Goal: Task Accomplishment & Management: Complete application form

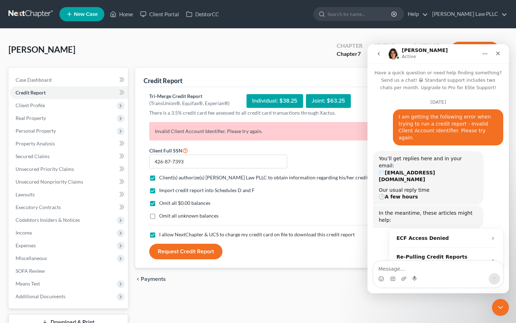
scroll to position [881, 0]
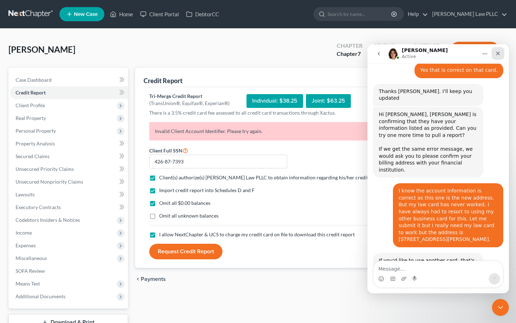
click at [500, 53] on icon "Close" at bounding box center [498, 54] width 6 height 6
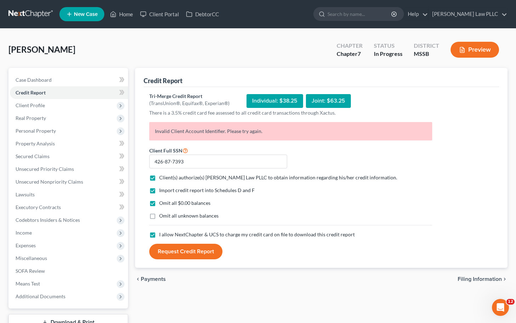
click at [174, 250] on button "Request Credit Report" at bounding box center [185, 252] width 73 height 16
click at [129, 14] on link "Home" at bounding box center [121, 14] width 30 height 13
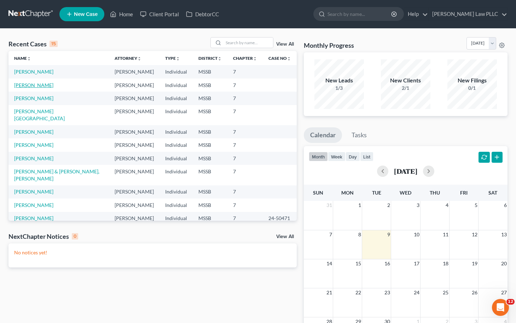
click at [43, 85] on link "Brewer, Madeline" at bounding box center [33, 85] width 39 height 6
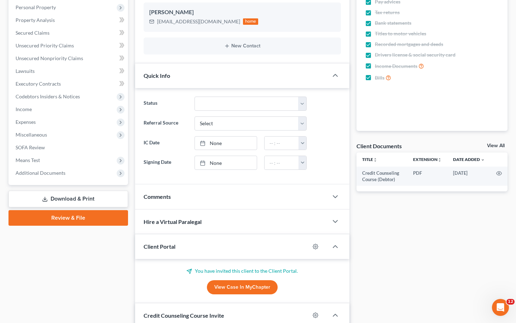
scroll to position [210, 0]
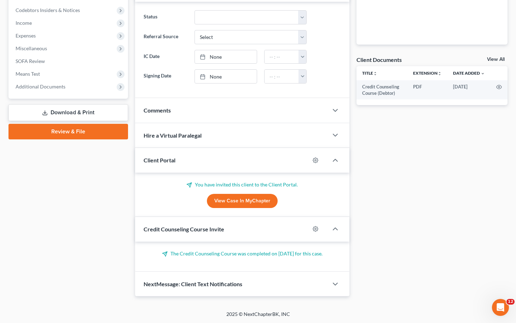
click at [69, 134] on link "Review & File" at bounding box center [68, 132] width 120 height 16
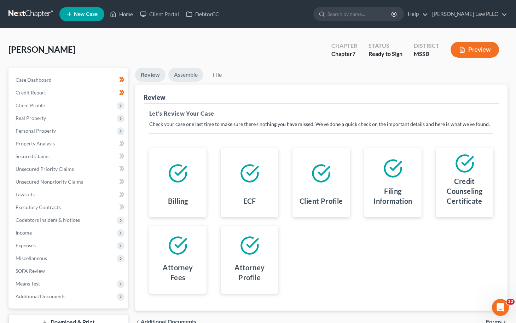
click at [192, 78] on link "Assemble" at bounding box center [185, 75] width 35 height 14
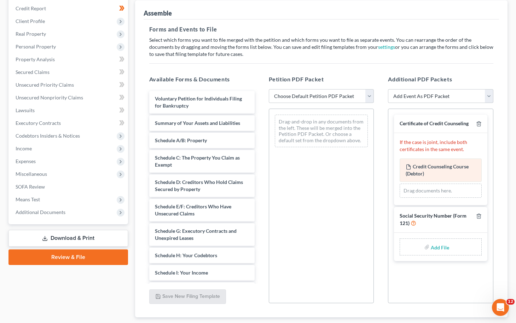
scroll to position [80, 0]
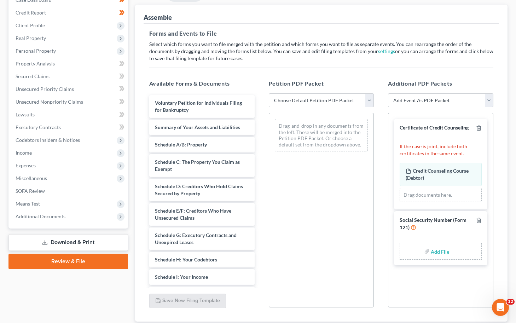
type input "C:\fakepath\form 121.pdf"
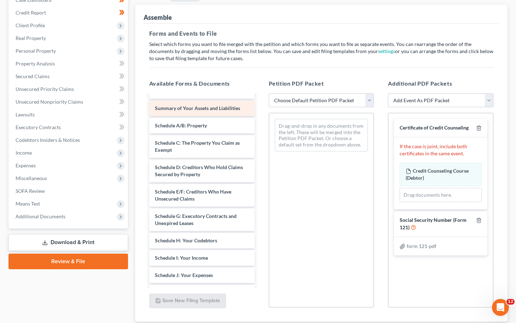
scroll to position [0, 0]
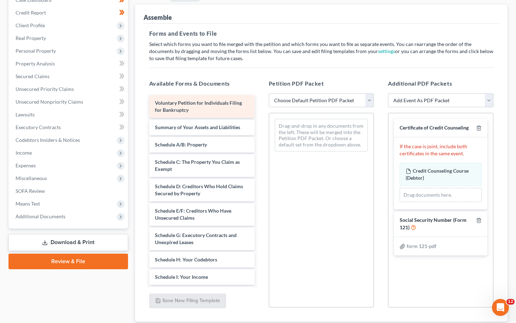
click at [204, 105] on div "Voluntary Petition for Individuals Filing for Bankruptcy Summary of Your Assets…" at bounding box center [202, 289] width 117 height 388
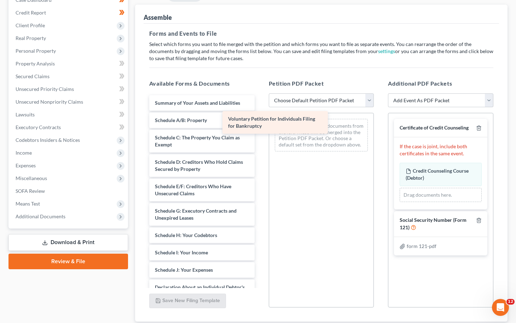
drag, startPoint x: 205, startPoint y: 103, endPoint x: 308, endPoint y: 125, distance: 105.7
click at [260, 125] on div "Voluntary Petition for Individuals Filing for Bankruptcy Voluntary Petition for…" at bounding box center [202, 277] width 117 height 364
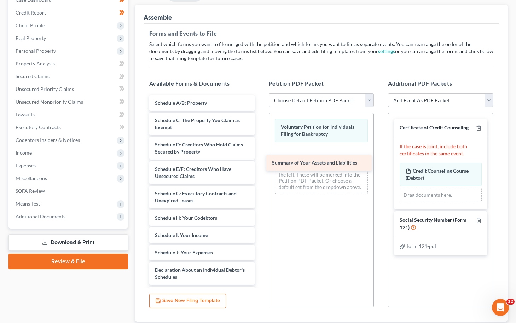
drag, startPoint x: 206, startPoint y: 100, endPoint x: 318, endPoint y: 159, distance: 127.1
click at [260, 160] on div "Summary of Your Assets and Liabilities Summary of Your Assets and Liabilities S…" at bounding box center [202, 268] width 117 height 346
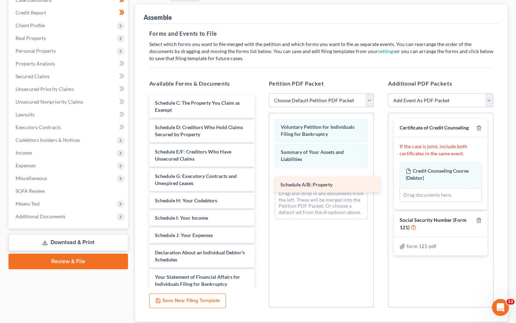
drag, startPoint x: 189, startPoint y: 99, endPoint x: 315, endPoint y: 180, distance: 149.6
click at [260, 180] on div "Schedule A/B: Property Schedule A/B: Property Schedule C: The Property You Clai…" at bounding box center [202, 259] width 117 height 329
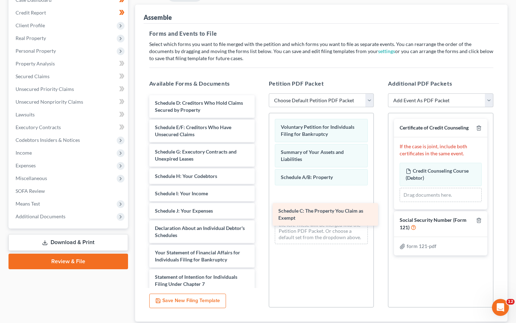
drag, startPoint x: 204, startPoint y: 104, endPoint x: 328, endPoint y: 213, distance: 164.2
click at [260, 213] on div "Schedule C: The Property You Claim as Exempt Schedule C: The Property You Claim…" at bounding box center [202, 247] width 117 height 305
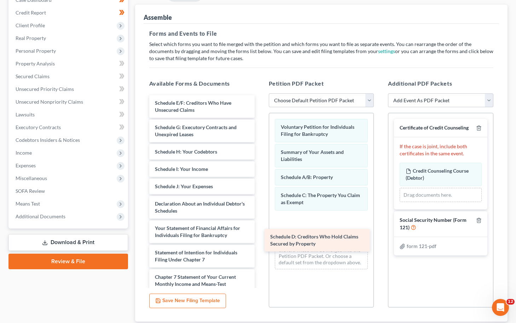
drag, startPoint x: 209, startPoint y: 103, endPoint x: 324, endPoint y: 233, distance: 173.7
click at [260, 235] on div "Schedule D: Creditors Who Hold Claims Secured by Property Schedule D: Creditors…" at bounding box center [202, 235] width 117 height 280
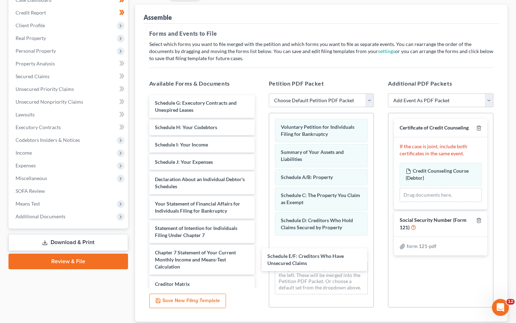
drag, startPoint x: 184, startPoint y: 103, endPoint x: 272, endPoint y: 214, distance: 141.6
click at [260, 256] on div "Schedule E/F: Creditors Who Have Unsecured Claims Schedule E/F: Creditors Who H…" at bounding box center [202, 223] width 117 height 256
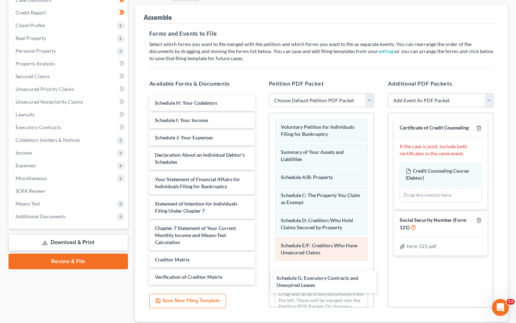
drag, startPoint x: 207, startPoint y: 102, endPoint x: 323, endPoint y: 257, distance: 193.5
click at [260, 277] on div "Schedule G: Executory Contracts and Unexpired Leases Schedule G: Executory Cont…" at bounding box center [202, 210] width 117 height 231
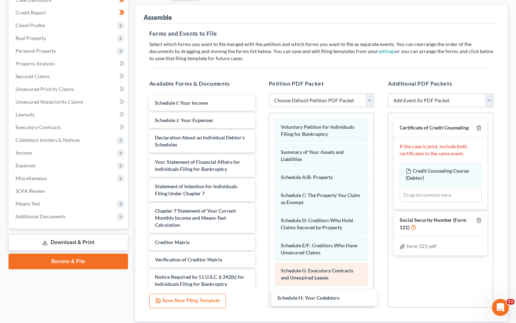
drag, startPoint x: 204, startPoint y: 99, endPoint x: 317, endPoint y: 266, distance: 202.0
click at [260, 294] on div "Schedule H: Your Codebtors Schedule H: Your Codebtors Schedule I: Your Income S…" at bounding box center [202, 202] width 117 height 214
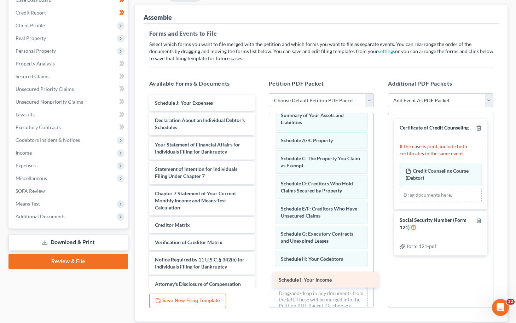
drag, startPoint x: 206, startPoint y: 103, endPoint x: 329, endPoint y: 280, distance: 216.2
click at [260, 280] on div "Schedule I: Your Income Schedule I: Your Income Schedule J: Your Expenses Decla…" at bounding box center [202, 193] width 117 height 197
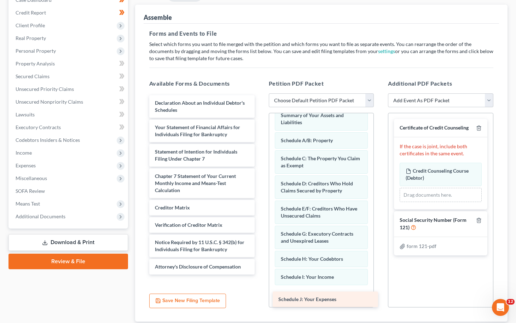
drag, startPoint x: 200, startPoint y: 97, endPoint x: 323, endPoint y: 293, distance: 231.7
click at [260, 275] on div "Schedule J: Your Expenses Schedule J: Your Expenses Declaration About an Indivi…" at bounding box center [202, 184] width 117 height 179
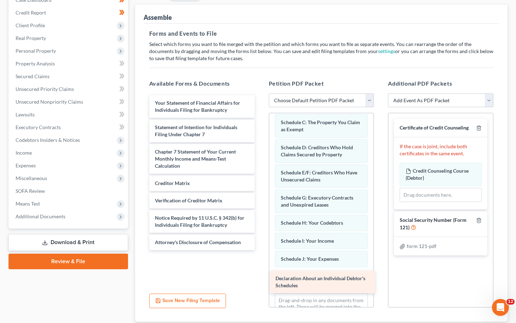
drag, startPoint x: 185, startPoint y: 104, endPoint x: 305, endPoint y: 279, distance: 213.2
click at [260, 250] on div "Declaration About an Individual Debtor's Schedules Declaration About an Individ…" at bounding box center [202, 172] width 117 height 155
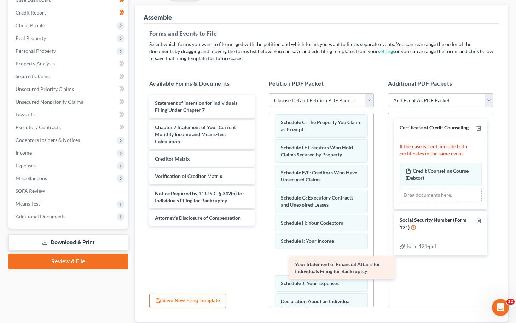
scroll to position [93, 0]
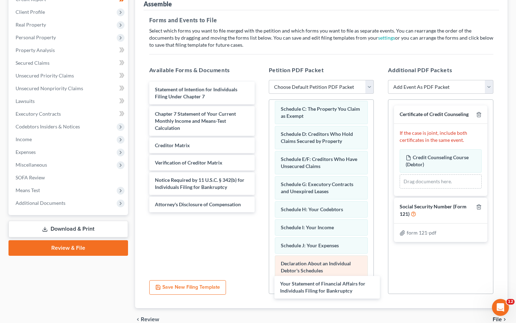
drag, startPoint x: 199, startPoint y: 100, endPoint x: 318, endPoint y: 267, distance: 205.2
click at [260, 212] on div "Your Statement of Financial Affairs for Individuals Filing for Bankruptcy Your …" at bounding box center [202, 147] width 117 height 131
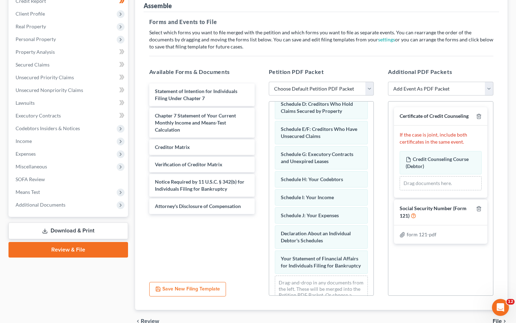
scroll to position [123, 0]
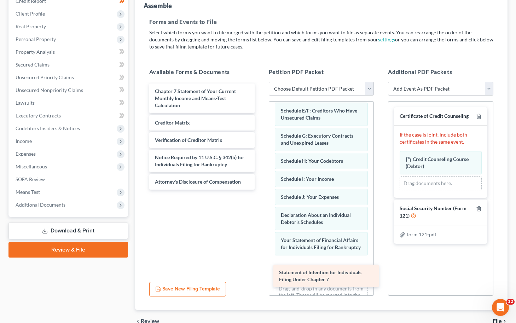
drag, startPoint x: 204, startPoint y: 91, endPoint x: 328, endPoint y: 273, distance: 219.9
click at [260, 190] on div "Statement of Intention for Individuals Filing Under Chapter 7 Statement of Inte…" at bounding box center [202, 136] width 117 height 106
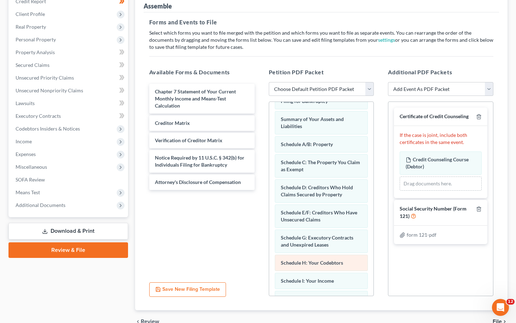
scroll to position [0, 0]
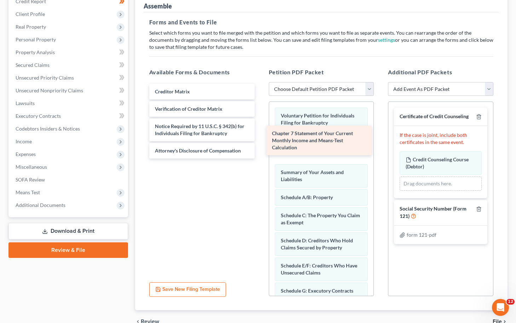
drag, startPoint x: 202, startPoint y: 98, endPoint x: 319, endPoint y: 140, distance: 124.4
click at [260, 140] on div "Chapter 7 Statement of Your Current Monthly Income and Means-Test Calculation C…" at bounding box center [202, 121] width 117 height 75
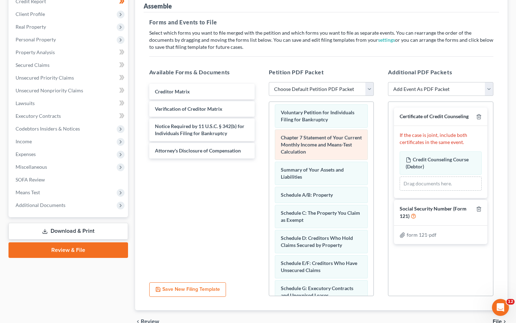
scroll to position [4, 0]
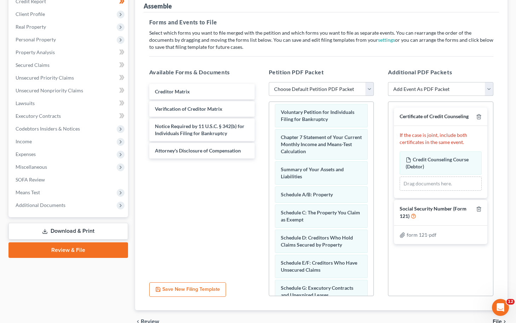
click at [489, 90] on select "Add Event As PDF Packet 20 Largest Unsecured Creditors Balance Sheet Cash Flow …" at bounding box center [440, 89] width 105 height 14
select select "12"
click at [388, 82] on select "Add Event As PDF Packet 20 Largest Unsecured Creditors Balance Sheet Cash Flow …" at bounding box center [440, 89] width 105 height 14
select select
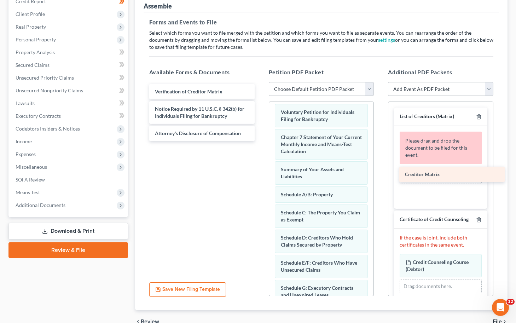
drag, startPoint x: 208, startPoint y: 92, endPoint x: 458, endPoint y: 175, distance: 263.6
click at [260, 141] on div "Creditor Matrix Creditor Matrix Verification of Creditor Matrix Notice Required…" at bounding box center [202, 112] width 117 height 57
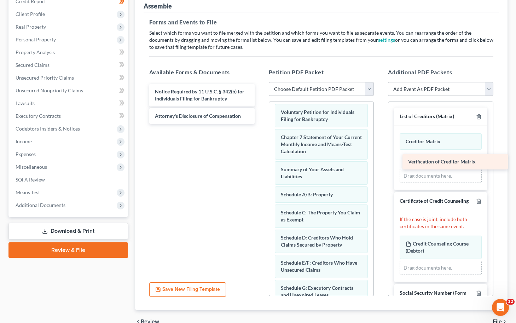
drag, startPoint x: 192, startPoint y: 88, endPoint x: 445, endPoint y: 159, distance: 262.9
click at [260, 124] on div "Verification of Creditor Matrix Verification of Creditor Matrix Notice Required…" at bounding box center [202, 104] width 117 height 40
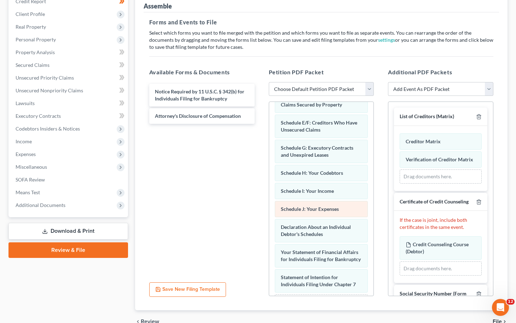
scroll to position [180, 0]
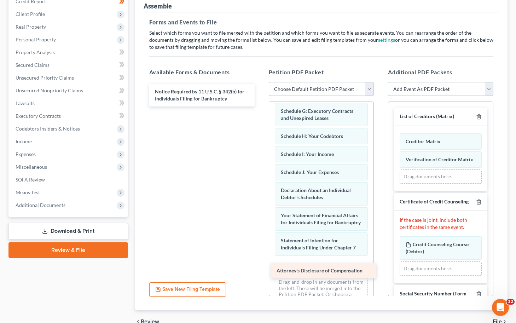
drag, startPoint x: 212, startPoint y: 116, endPoint x: 333, endPoint y: 271, distance: 197.0
click at [260, 106] on div "Attorney's Disclosure of Compensation Notice Required by 11 U.S.C. § 342(b) for…" at bounding box center [202, 95] width 117 height 23
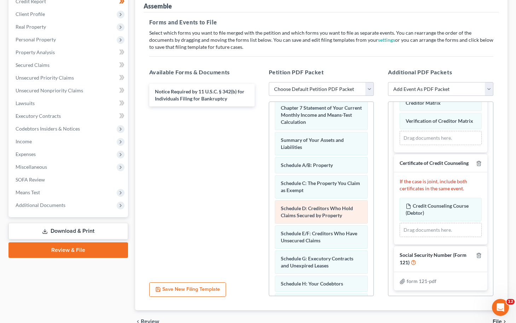
scroll to position [0, 0]
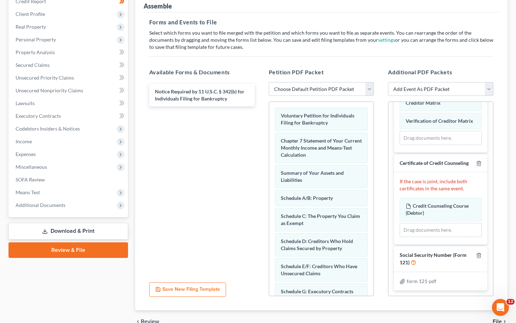
click at [174, 289] on button "Save New Filing Template" at bounding box center [187, 289] width 77 height 15
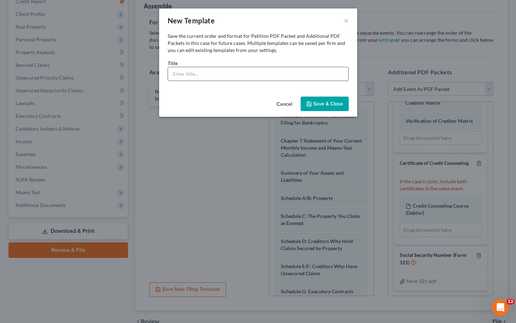
click at [188, 76] on input "text" at bounding box center [258, 73] width 180 height 13
type input "Normal Filing All & Sep"
click at [335, 102] on button "Save & Close" at bounding box center [325, 104] width 48 height 15
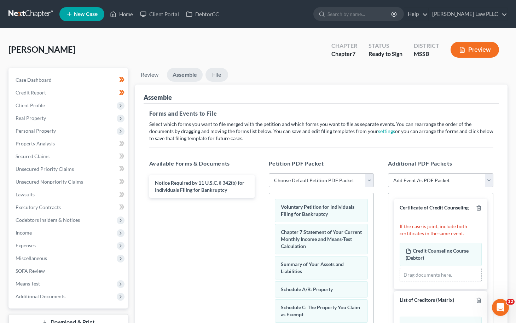
click at [216, 75] on link "File" at bounding box center [217, 75] width 23 height 14
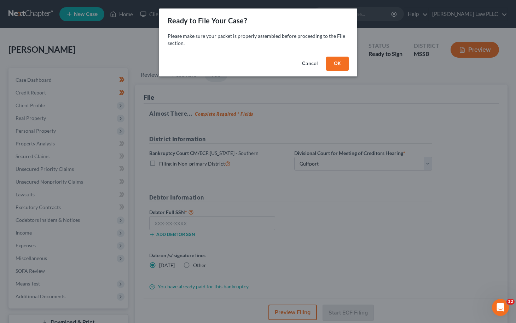
click at [331, 65] on button "OK" at bounding box center [337, 64] width 23 height 14
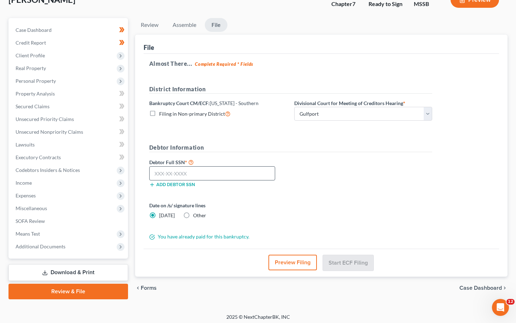
scroll to position [53, 0]
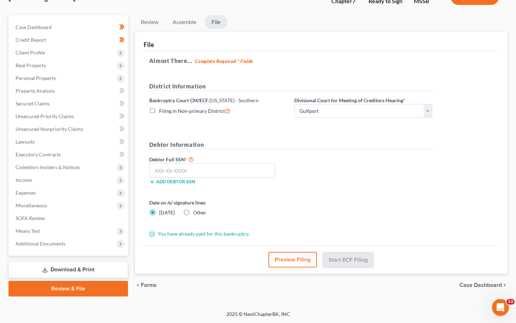
click at [283, 262] on button "Preview Filing" at bounding box center [293, 260] width 48 height 16
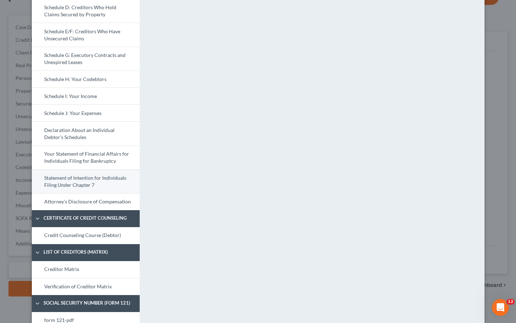
scroll to position [163, 0]
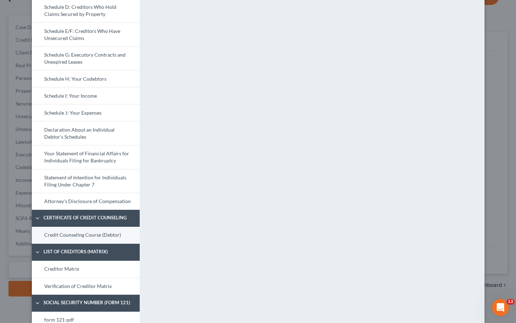
click at [73, 234] on link "Credit Counseling Course (Debtor)" at bounding box center [86, 235] width 108 height 17
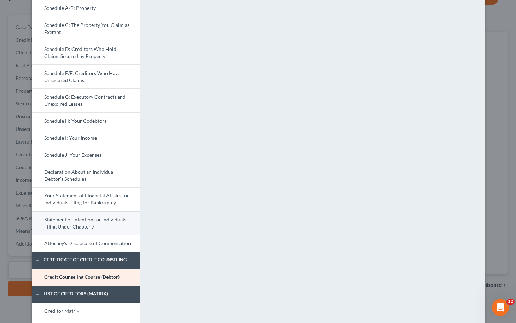
scroll to position [178, 0]
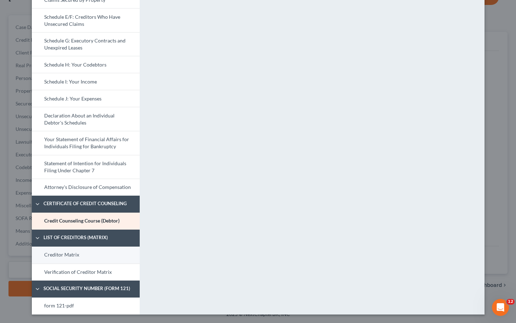
click at [64, 256] on link "Creditor Matrix" at bounding box center [86, 255] width 108 height 17
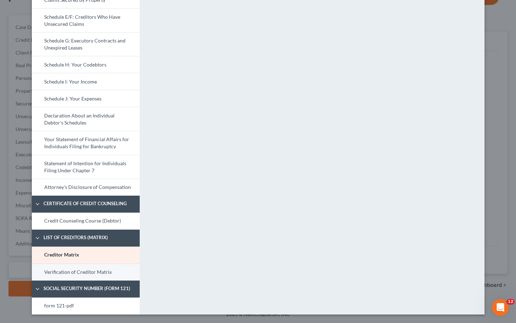
click at [67, 271] on link "Verification of Creditor Matrix" at bounding box center [86, 272] width 108 height 17
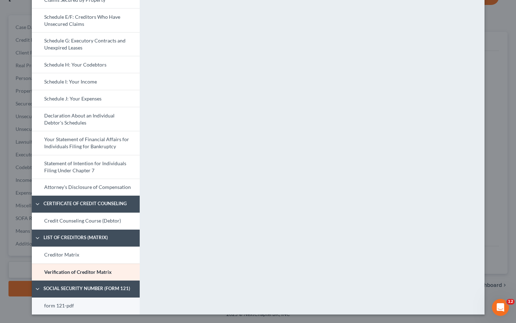
click at [66, 305] on link "form 121-pdf" at bounding box center [86, 306] width 108 height 17
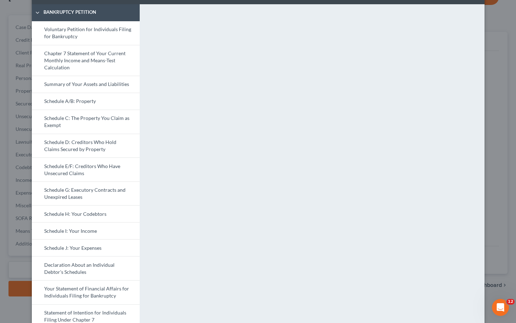
scroll to position [0, 0]
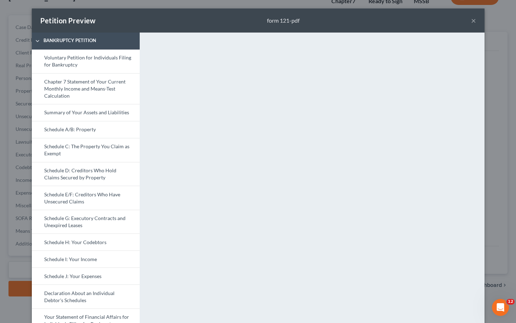
click at [476, 19] on div "Petition Preview form 121-pdf ×" at bounding box center [258, 20] width 453 height 24
click at [474, 20] on button "×" at bounding box center [473, 20] width 5 height 8
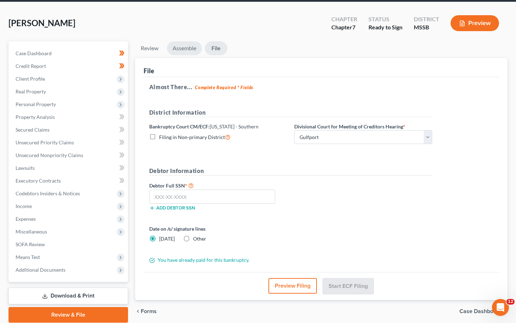
scroll to position [20, 0]
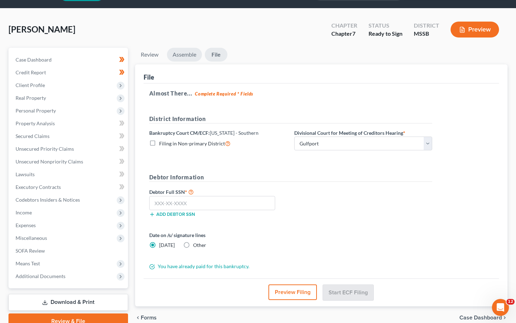
click at [189, 52] on link "Assemble" at bounding box center [184, 55] width 35 height 14
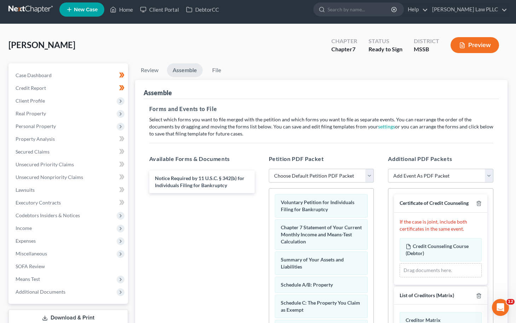
scroll to position [0, 0]
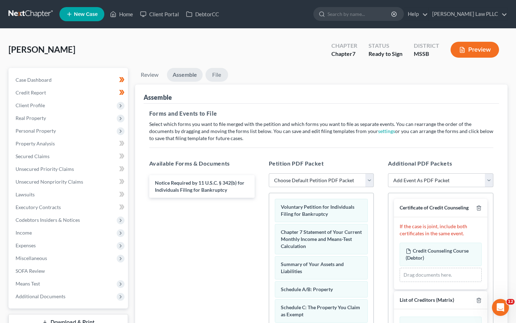
click at [216, 78] on link "File" at bounding box center [217, 75] width 23 height 14
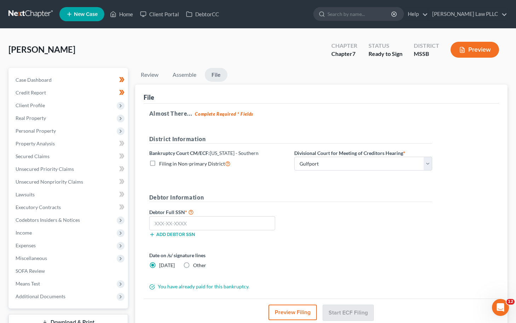
scroll to position [53, 0]
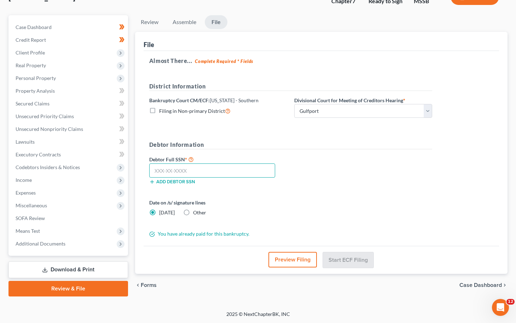
drag, startPoint x: 201, startPoint y: 169, endPoint x: 510, endPoint y: 64, distance: 326.2
click at [201, 169] on input "text" at bounding box center [212, 170] width 126 height 14
click at [174, 168] on input "text" at bounding box center [212, 170] width 126 height 14
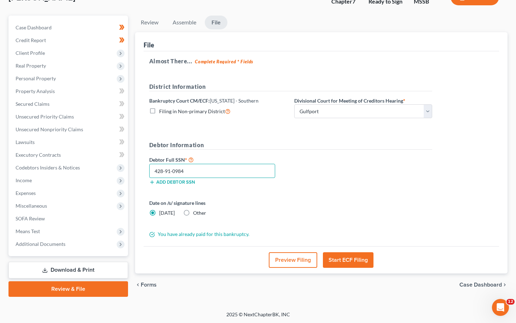
type input "428-91-0984"
click at [346, 259] on button "Start ECF Filing" at bounding box center [348, 260] width 51 height 16
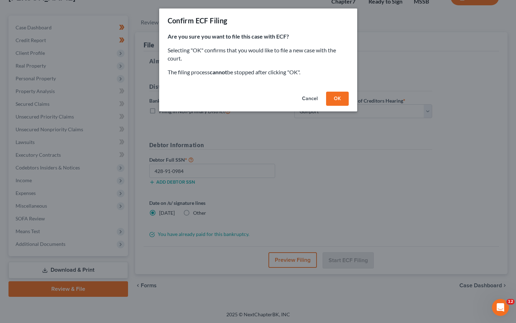
click at [339, 102] on button "OK" at bounding box center [337, 99] width 23 height 14
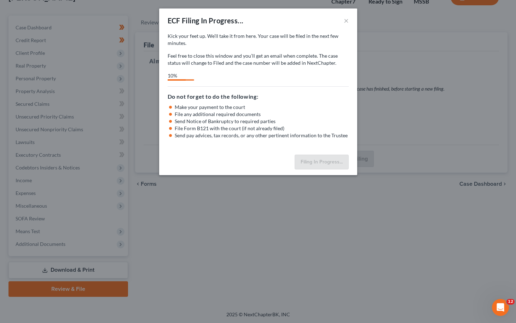
select select "0"
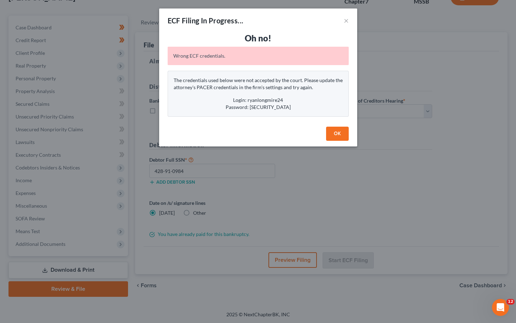
click at [337, 137] on button "OK" at bounding box center [337, 134] width 23 height 14
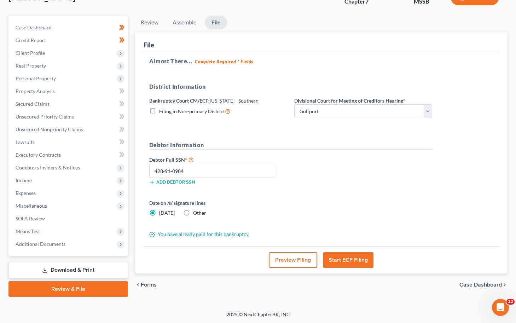
scroll to position [0, 0]
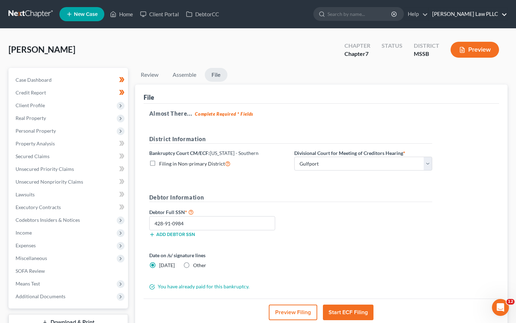
click at [468, 15] on link "[PERSON_NAME] Law PLLC" at bounding box center [468, 14] width 79 height 13
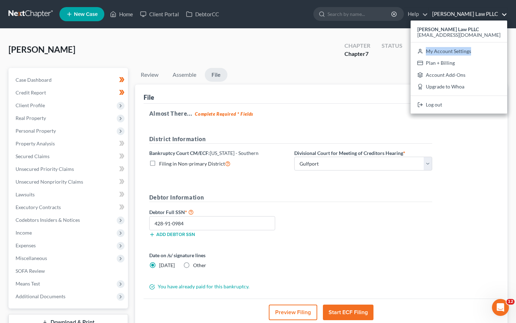
click at [355, 312] on button "Start ECF Filing" at bounding box center [348, 313] width 51 height 16
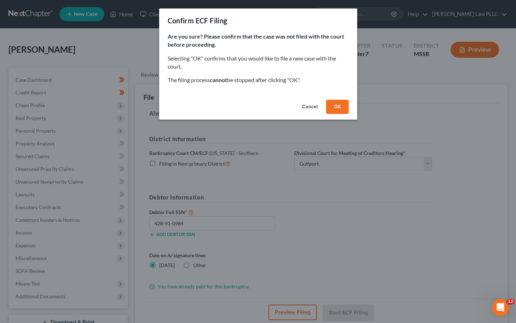
click at [337, 110] on button "OK" at bounding box center [337, 107] width 23 height 14
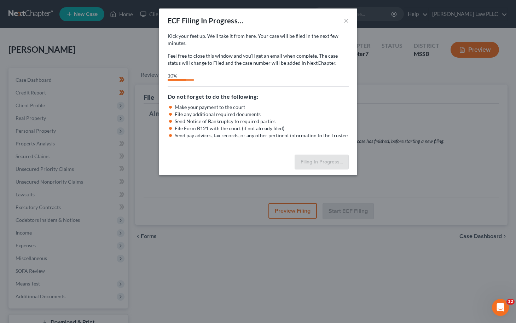
select select "0"
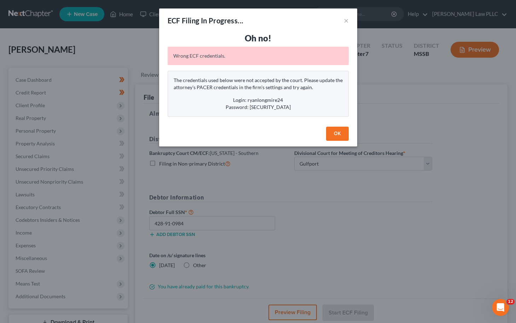
click at [344, 136] on button "OK" at bounding box center [337, 134] width 23 height 14
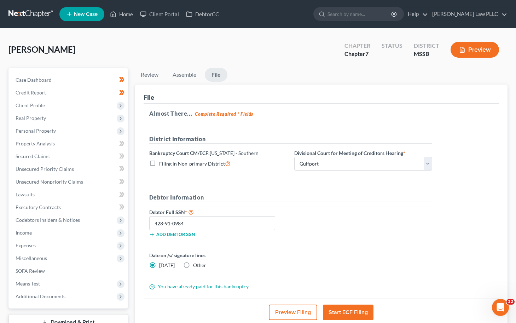
click at [340, 313] on button "Start ECF Filing" at bounding box center [348, 313] width 51 height 16
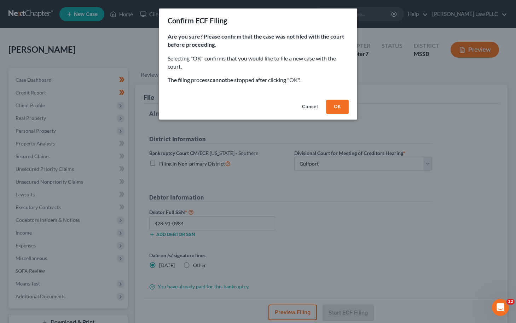
click at [334, 102] on button "OK" at bounding box center [337, 107] width 23 height 14
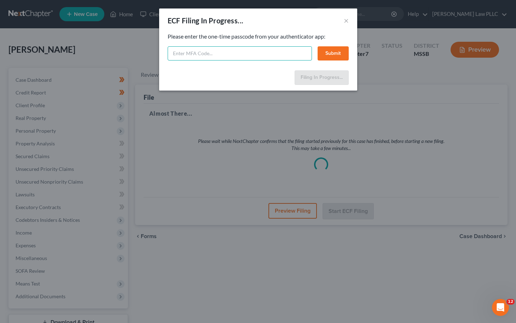
click at [225, 51] on input "text" at bounding box center [240, 53] width 144 height 14
click at [225, 53] on input "text" at bounding box center [240, 53] width 144 height 14
type input "4"
type input "075352"
click at [337, 55] on button "Submit" at bounding box center [333, 53] width 31 height 14
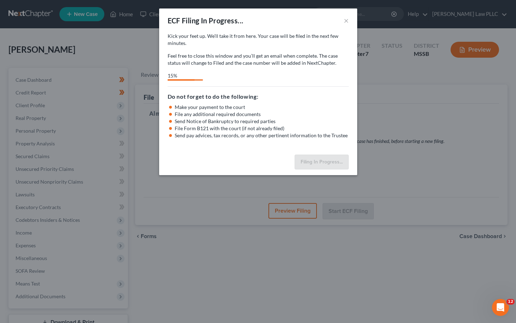
select select "0"
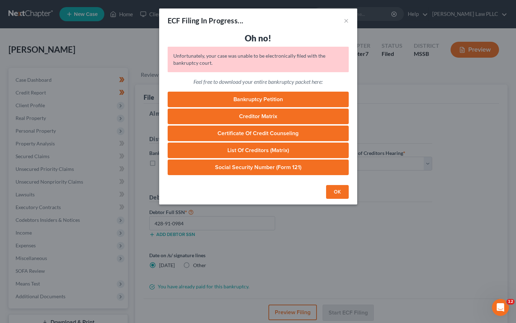
click at [331, 194] on button "OK" at bounding box center [337, 192] width 23 height 14
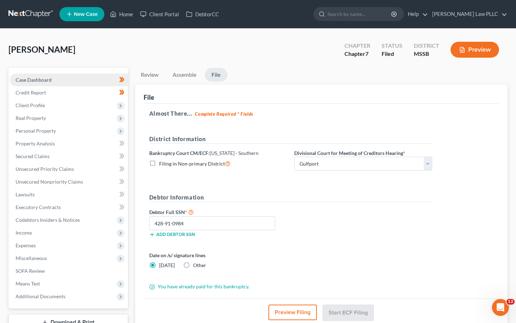
click at [81, 80] on link "Case Dashboard" at bounding box center [69, 80] width 118 height 13
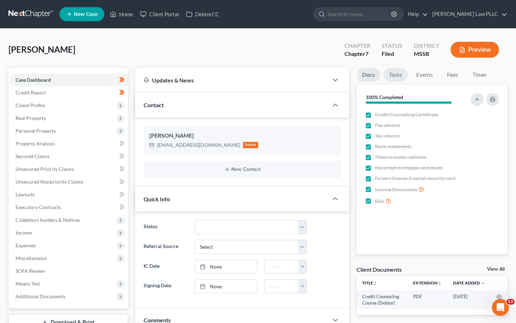
click at [397, 73] on link "Tasks" at bounding box center [396, 75] width 24 height 14
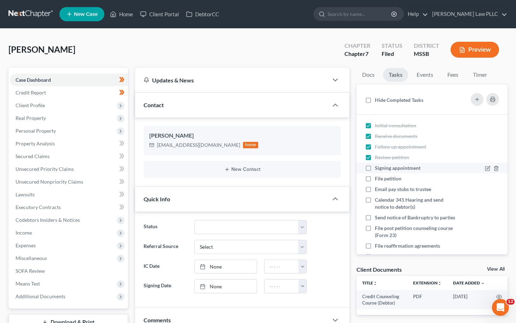
click at [375, 168] on label "Signing appointment" at bounding box center [400, 168] width 51 height 7
click at [378, 168] on input "Signing appointment" at bounding box center [380, 167] width 5 height 5
checkbox input "true"
click at [375, 179] on label "File petition" at bounding box center [391, 178] width 32 height 7
click at [378, 179] on input "File petition" at bounding box center [380, 177] width 5 height 5
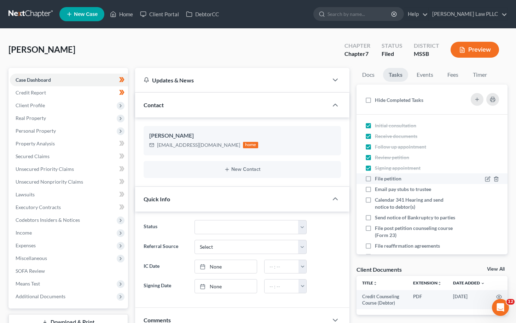
checkbox input "true"
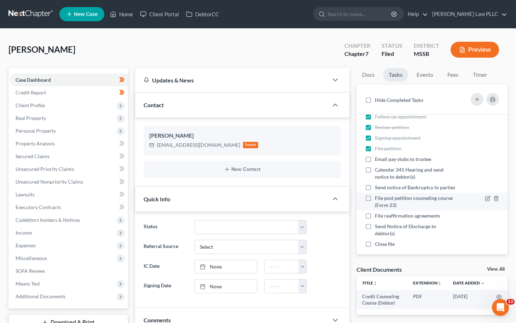
scroll to position [36, 0]
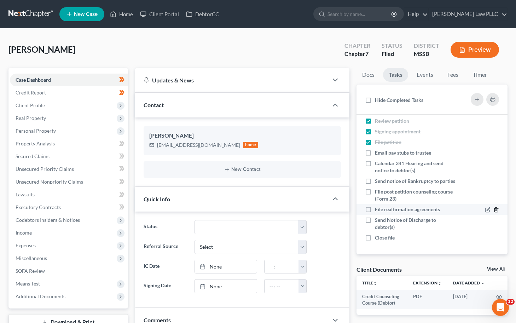
click at [497, 210] on line "button" at bounding box center [497, 209] width 0 height 1
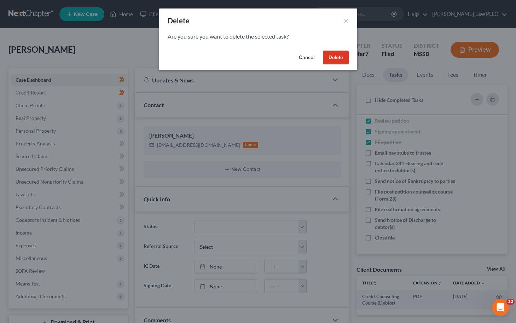
click at [338, 58] on button "Delete" at bounding box center [336, 58] width 26 height 14
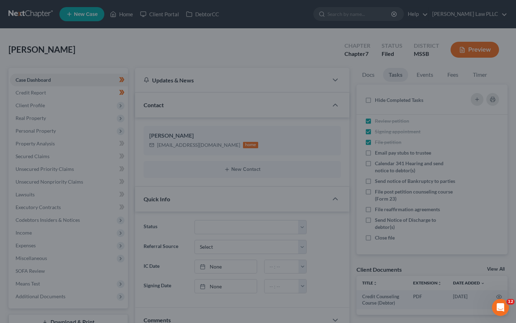
scroll to position [26, 0]
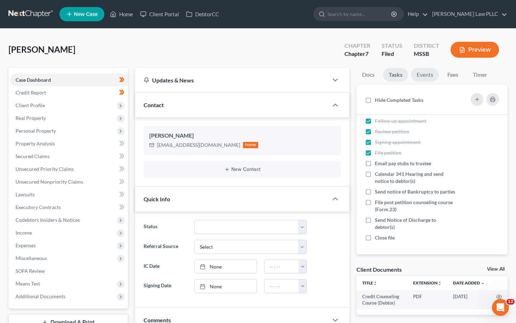
click at [422, 74] on link "Events" at bounding box center [425, 75] width 28 height 14
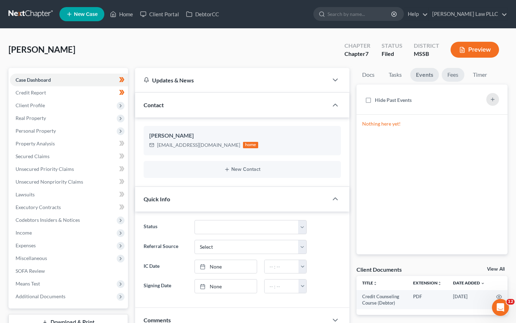
click at [451, 76] on link "Fees" at bounding box center [453, 75] width 23 height 14
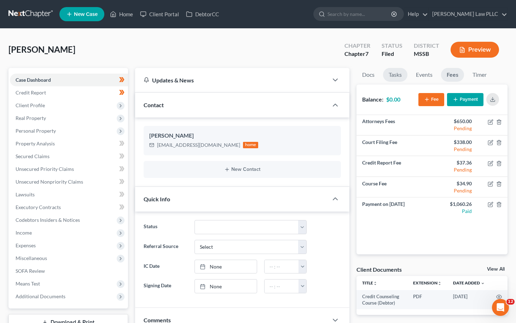
click at [392, 74] on link "Tasks" at bounding box center [395, 75] width 24 height 14
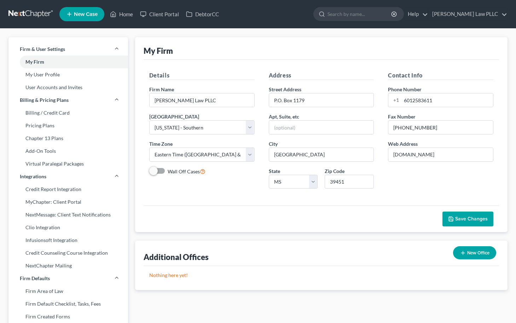
select select "44"
select select "24"
select select "25"
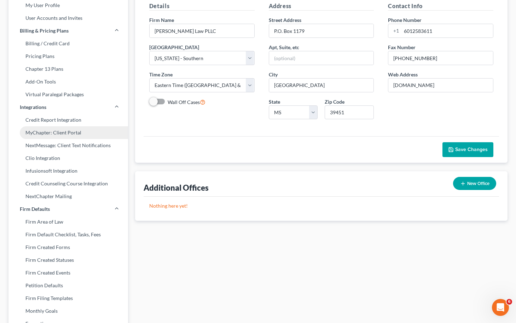
scroll to position [35, 0]
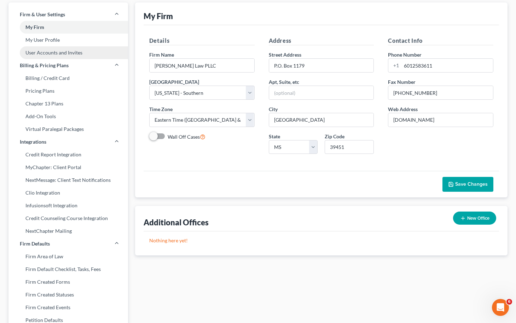
click at [51, 52] on link "User Accounts and Invites" at bounding box center [68, 52] width 120 height 13
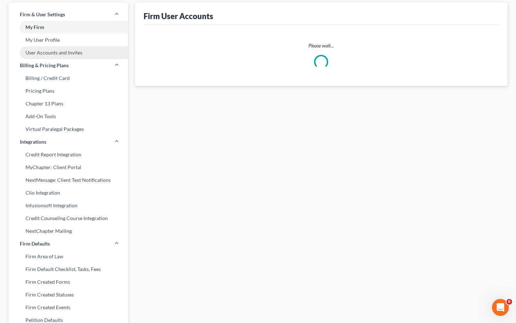
scroll to position [5, 0]
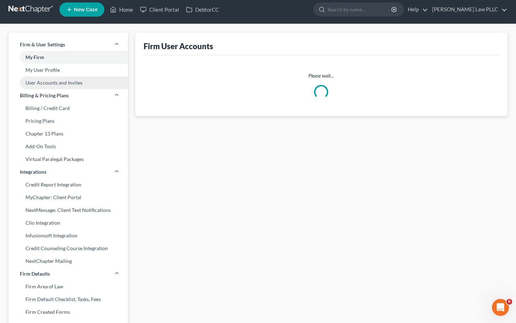
select select "0"
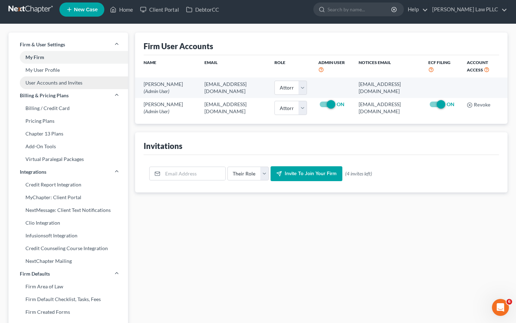
scroll to position [0, 0]
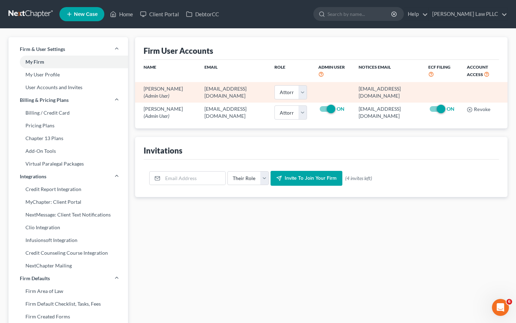
click at [208, 91] on td "[EMAIL_ADDRESS][DOMAIN_NAME]" at bounding box center [234, 92] width 70 height 20
click at [324, 89] on td at bounding box center [333, 92] width 40 height 20
click at [371, 92] on td "[EMAIL_ADDRESS][DOMAIN_NAME]" at bounding box center [388, 92] width 70 height 20
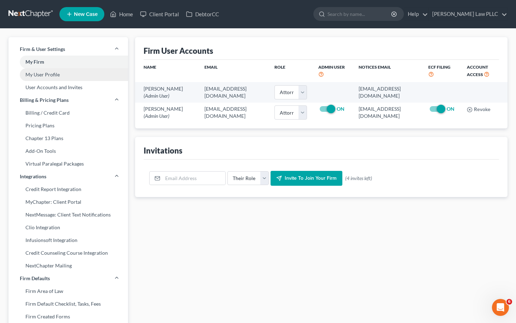
click at [62, 77] on link "My User Profile" at bounding box center [68, 74] width 120 height 13
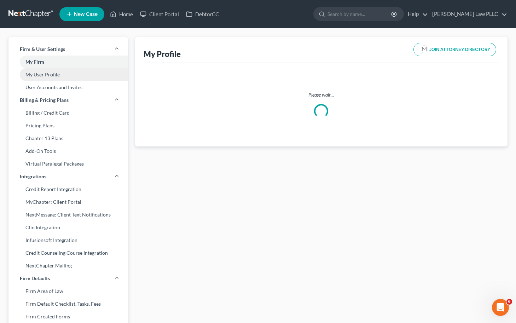
select select "25"
select select "44"
select select "attorney"
select select "0"
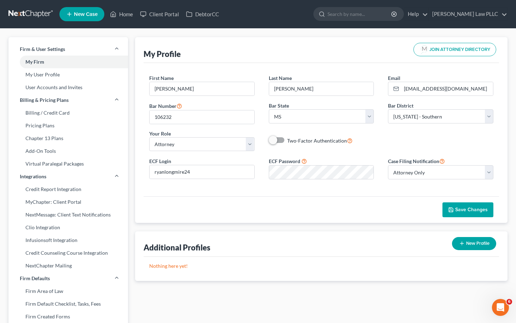
click at [463, 206] on button "Save Changes" at bounding box center [468, 209] width 51 height 15
click at [342, 151] on div "First Name * [PERSON_NAME] Last Name * [PERSON_NAME] Email * [EMAIL_ADDRESS][DO…" at bounding box center [321, 115] width 358 height 82
click at [463, 211] on span "Save Changes" at bounding box center [471, 210] width 33 height 6
click at [462, 211] on span "Save Changes" at bounding box center [471, 210] width 33 height 6
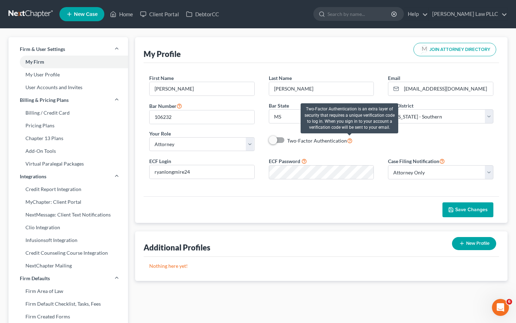
click at [350, 140] on icon at bounding box center [350, 140] width 6 height 7
click at [295, 140] on input "Two-Factor Authentication" at bounding box center [292, 139] width 5 height 5
checkbox input "true"
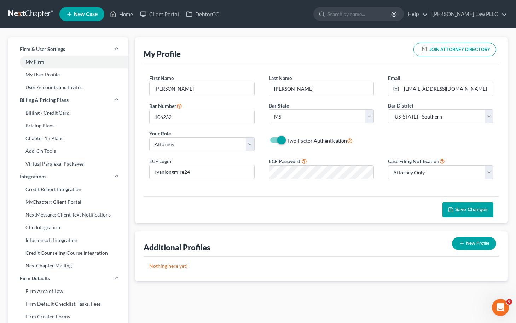
click at [462, 213] on span "Save Changes" at bounding box center [471, 210] width 33 height 6
